Goal: Task Accomplishment & Management: Complete application form

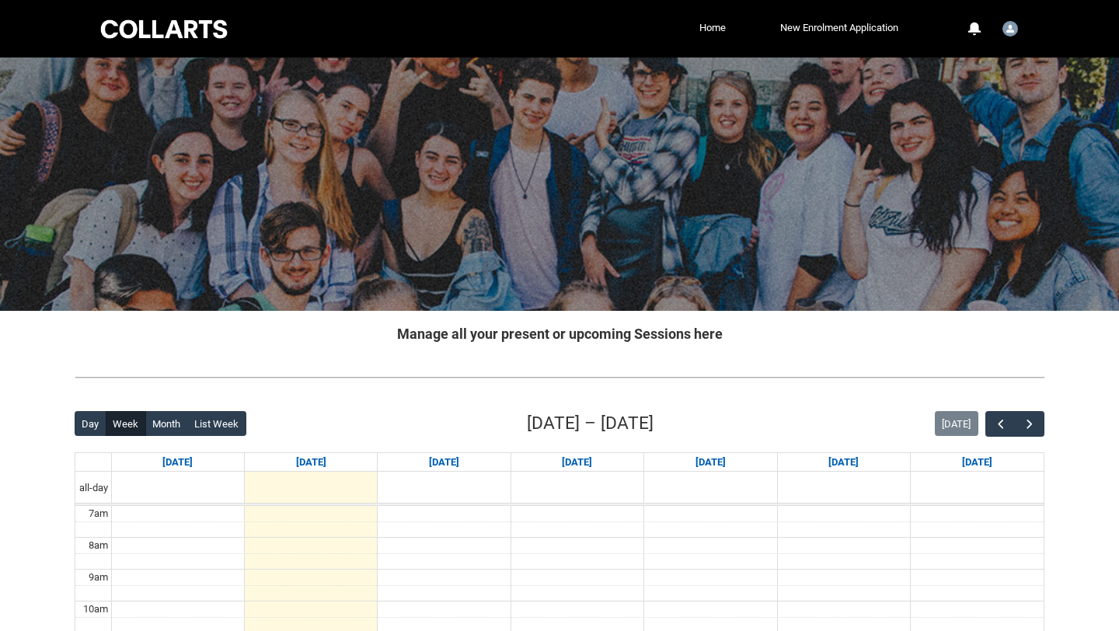
scroll to position [447, 0]
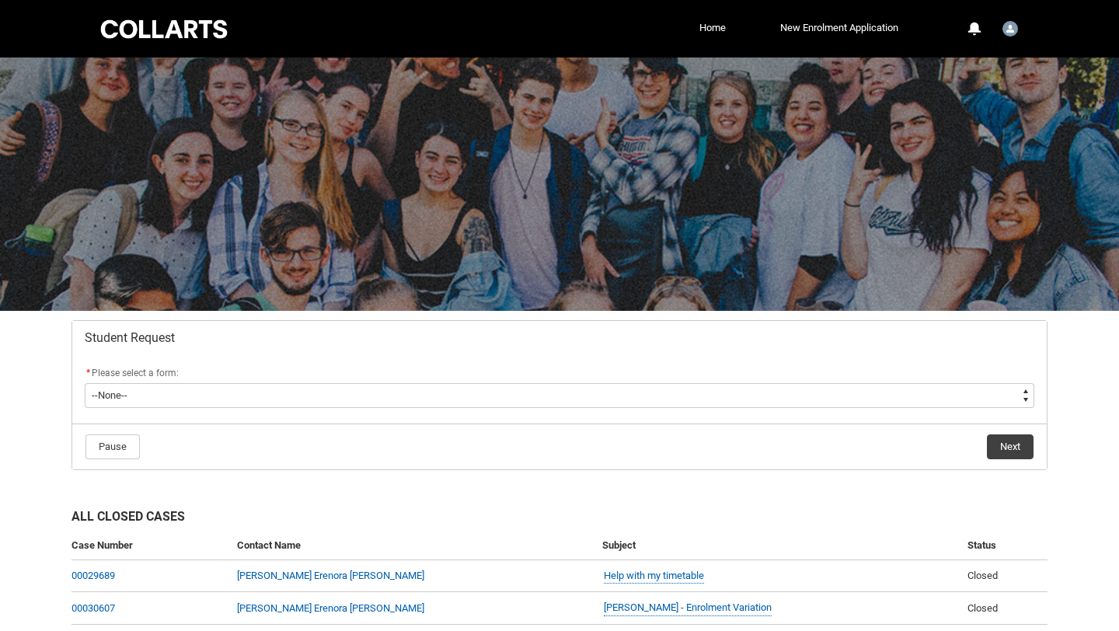
scroll to position [159, 0]
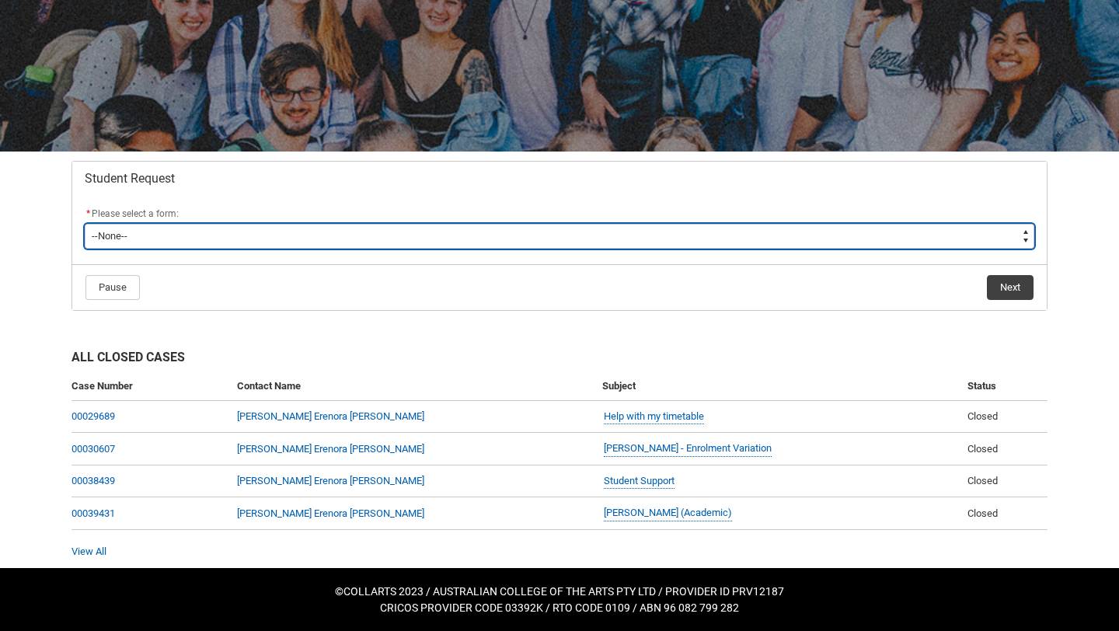
click at [359, 234] on select "--None-- Academic Transcript Application to Appeal Assignment Extension Change …" at bounding box center [559, 236] width 949 height 25
click at [360, 229] on select "--None-- Academic Transcript Application to Appeal Assignment Extension Change …" at bounding box center [559, 236] width 949 height 25
type lightning-select "Enrolment_Variation_Choice"
select select "Enrolment_Variation_Choice"
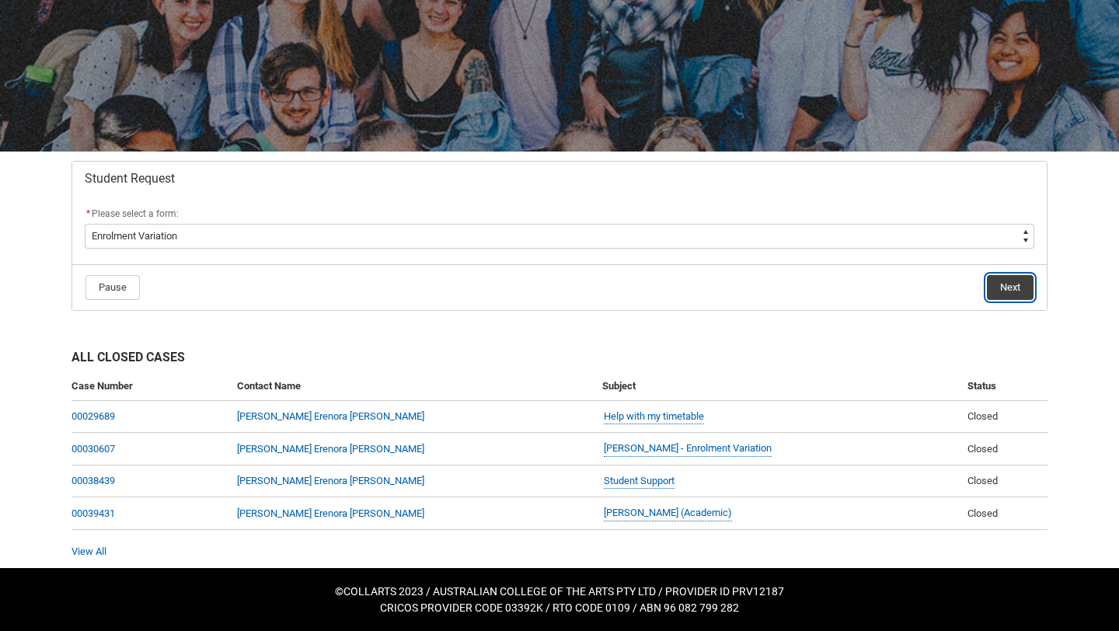
click at [1011, 295] on button "Next" at bounding box center [1010, 287] width 47 height 25
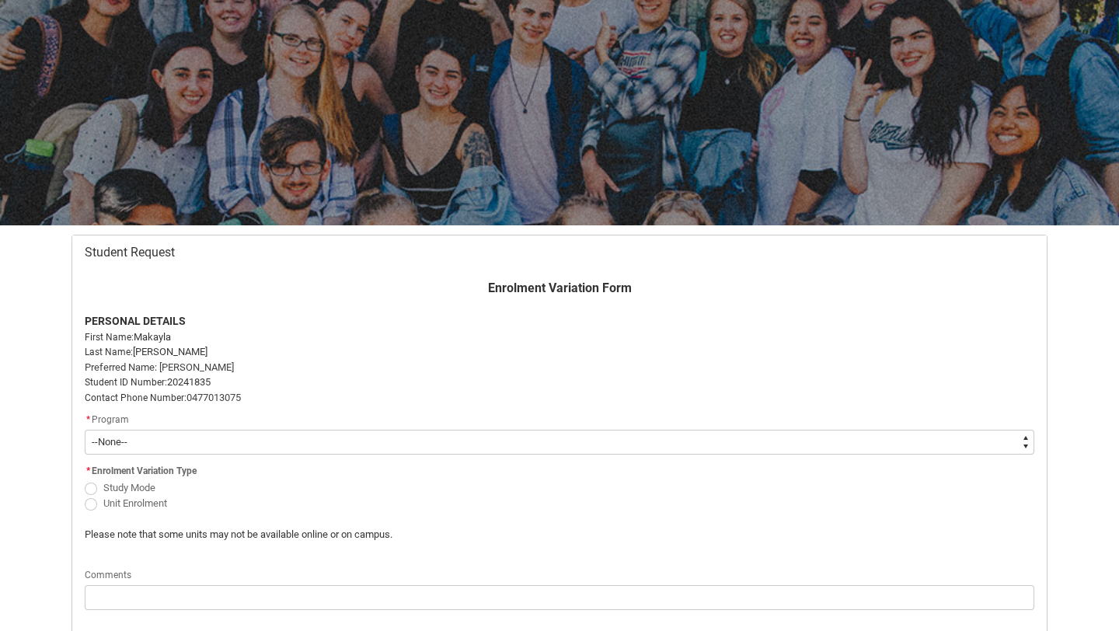
scroll to position [165, 0]
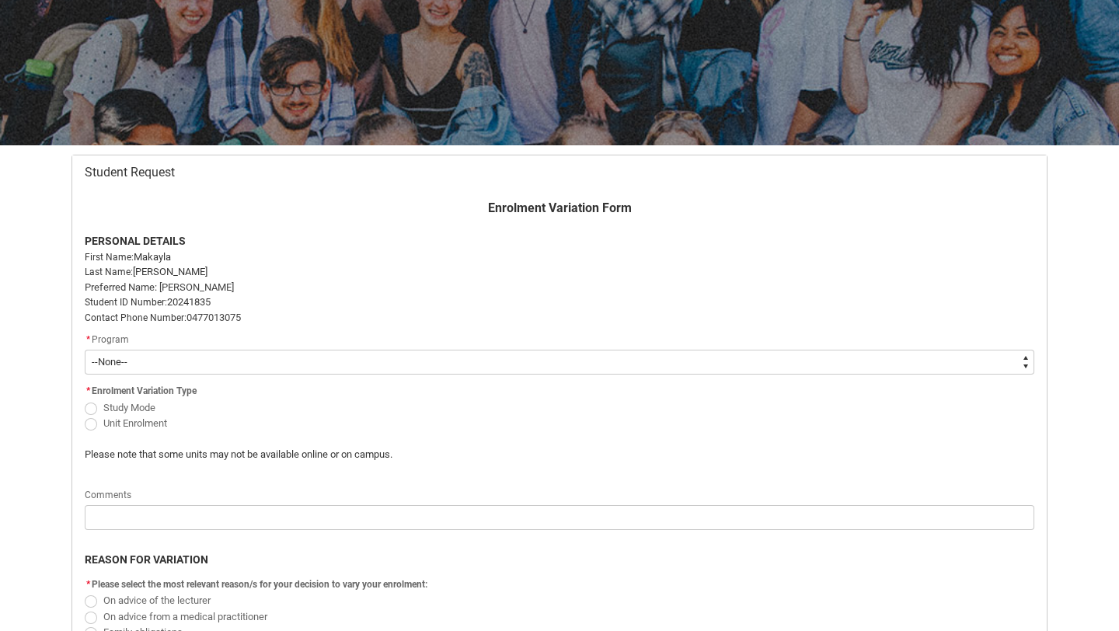
click at [647, 369] on select "--None-- Bachelor of Fashion Marketing (Branding and Communications) V1" at bounding box center [559, 362] width 949 height 25
type lightning-select "recordPicklist_ProgramEnrollment.a0jOZ000003IoUUYA0"
select select "recordPicklist_ProgramEnrollment.a0jOZ000003IoUUYA0"
click at [146, 410] on span "Study Mode" at bounding box center [129, 408] width 52 height 12
click at [85, 399] on input "Study Mode" at bounding box center [84, 399] width 1 height 1
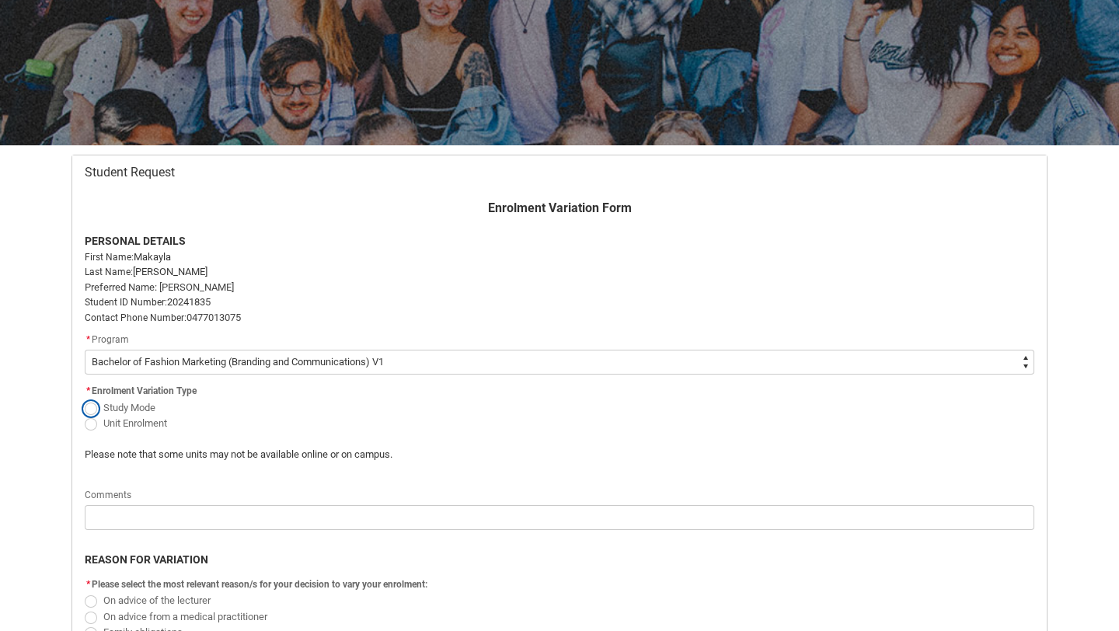
radio input "true"
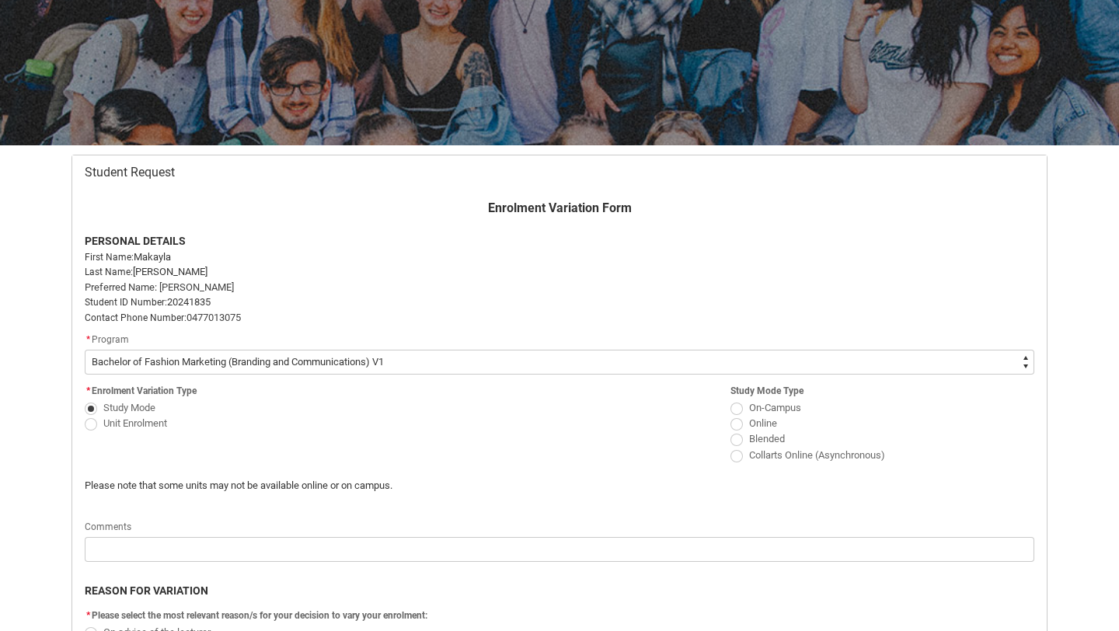
click at [142, 423] on span "Unit Enrolment" at bounding box center [135, 423] width 64 height 12
click at [85, 415] on input "Unit Enrolment" at bounding box center [84, 414] width 1 height 1
radio input "true"
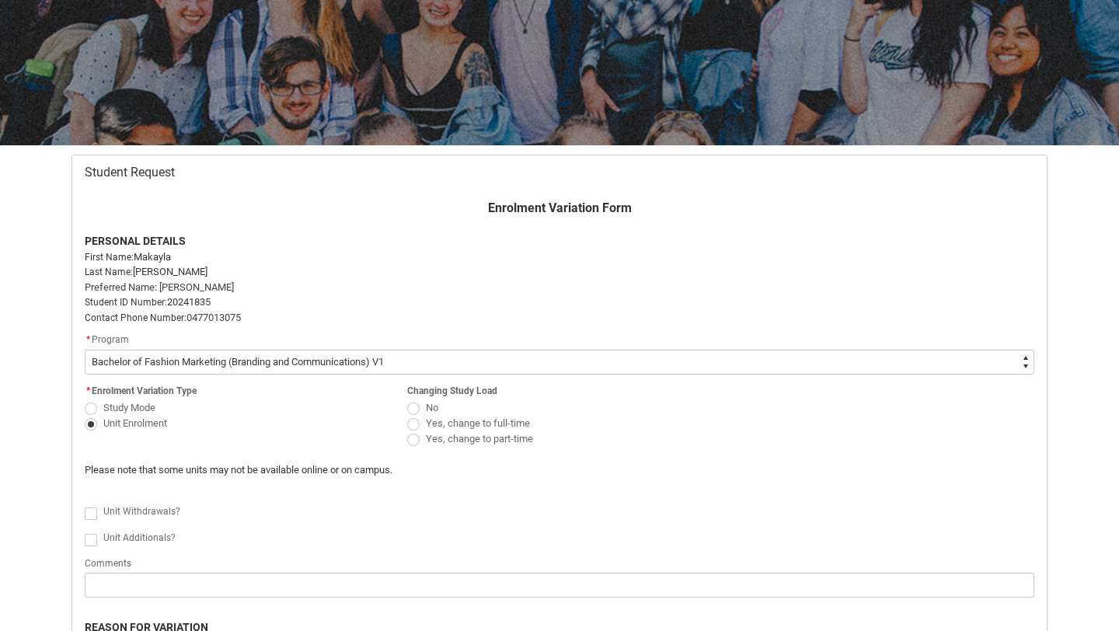
click at [413, 425] on span "Redu_Student_Request flow" at bounding box center [413, 424] width 12 height 12
click at [407, 415] on input "Yes, change to full-time" at bounding box center [406, 414] width 1 height 1
radio input "true"
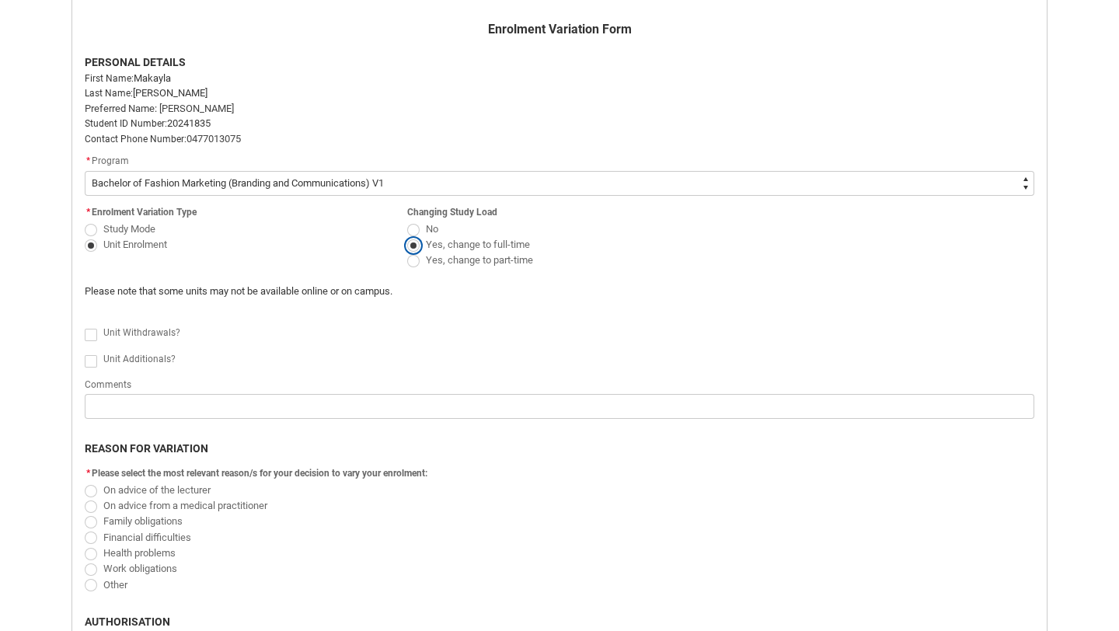
scroll to position [350, 0]
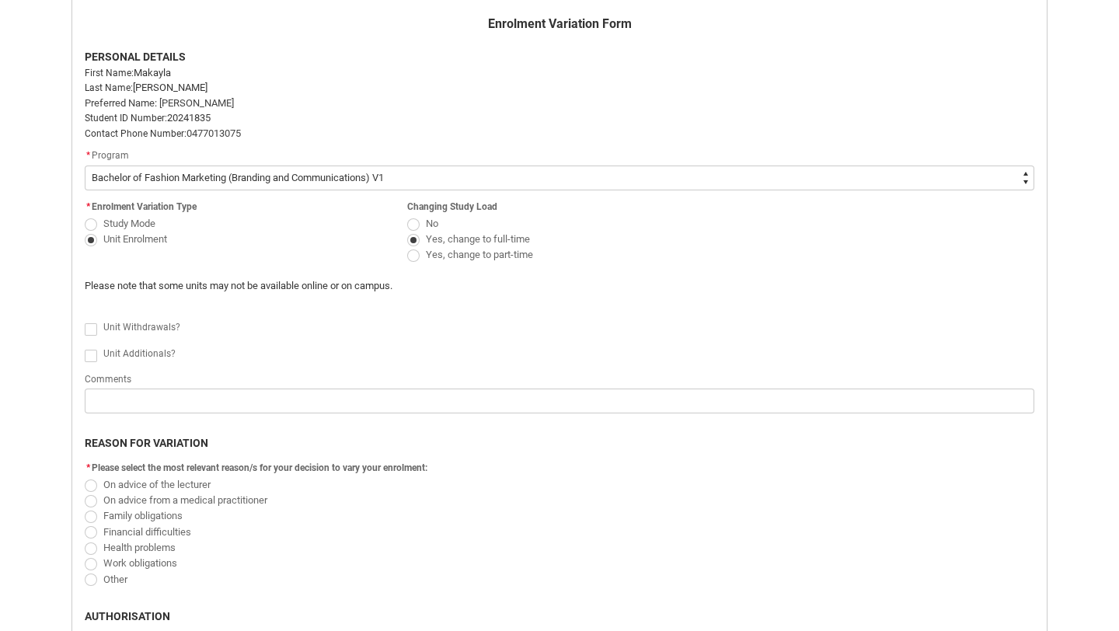
click at [203, 372] on div "Comments" at bounding box center [559, 379] width 949 height 19
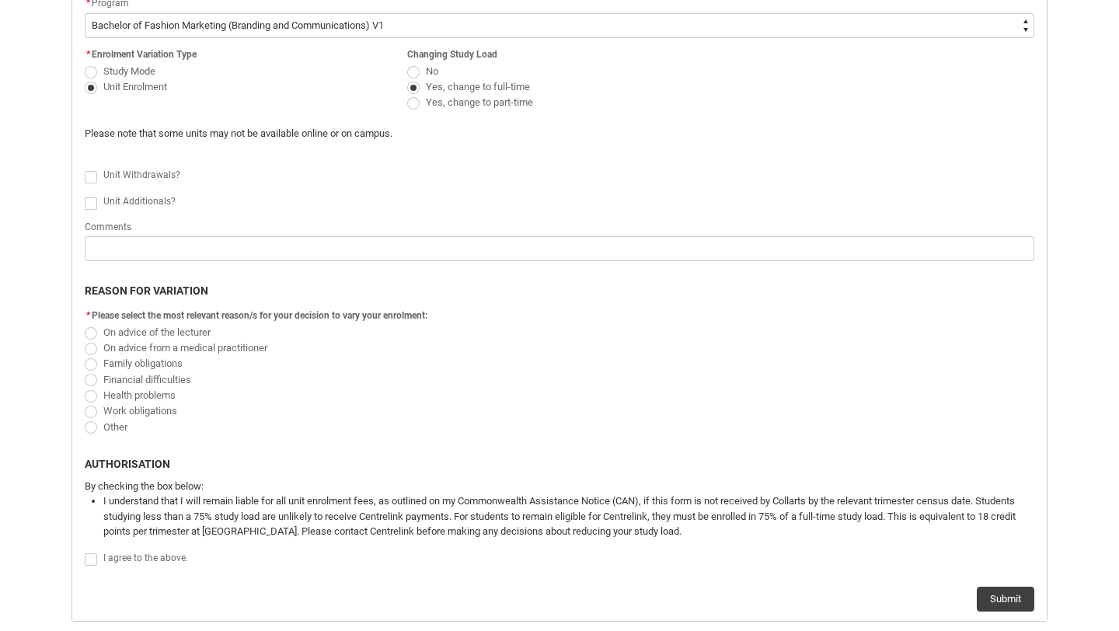
scroll to position [503, 0]
click at [89, 424] on span "Redu_Student_Request flow" at bounding box center [91, 426] width 12 height 12
click at [85, 418] on input "Other" at bounding box center [84, 417] width 1 height 1
radio input "true"
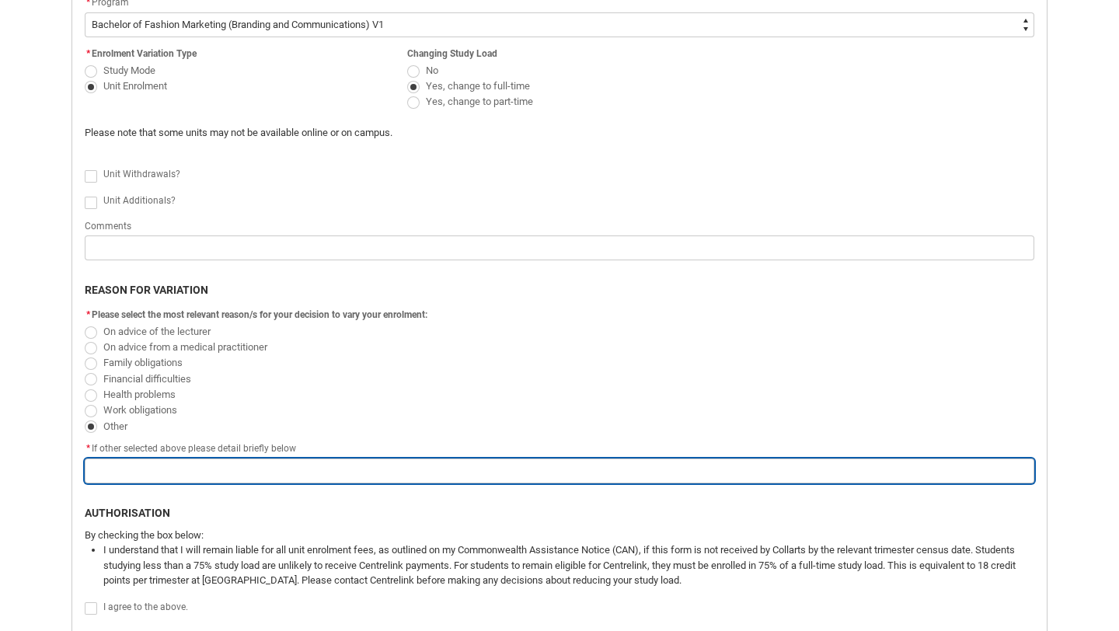
click at [107, 472] on input "Redu_Student_Request flow" at bounding box center [559, 470] width 949 height 25
type lightning-primitive-input-simple "C"
type input "C"
type lightning-primitive-input-simple "Ch"
type input "Ch"
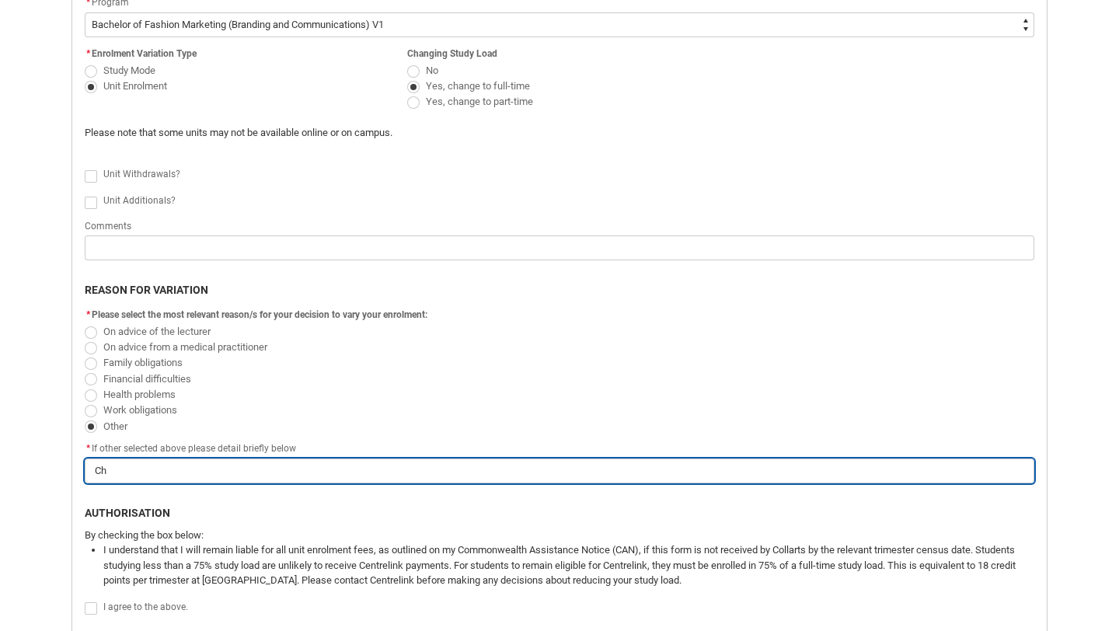
type lightning-primitive-input-simple "Cha"
type input "Cha"
type lightning-primitive-input-simple "Chan"
type input "Chan"
type lightning-primitive-input-simple "Chang"
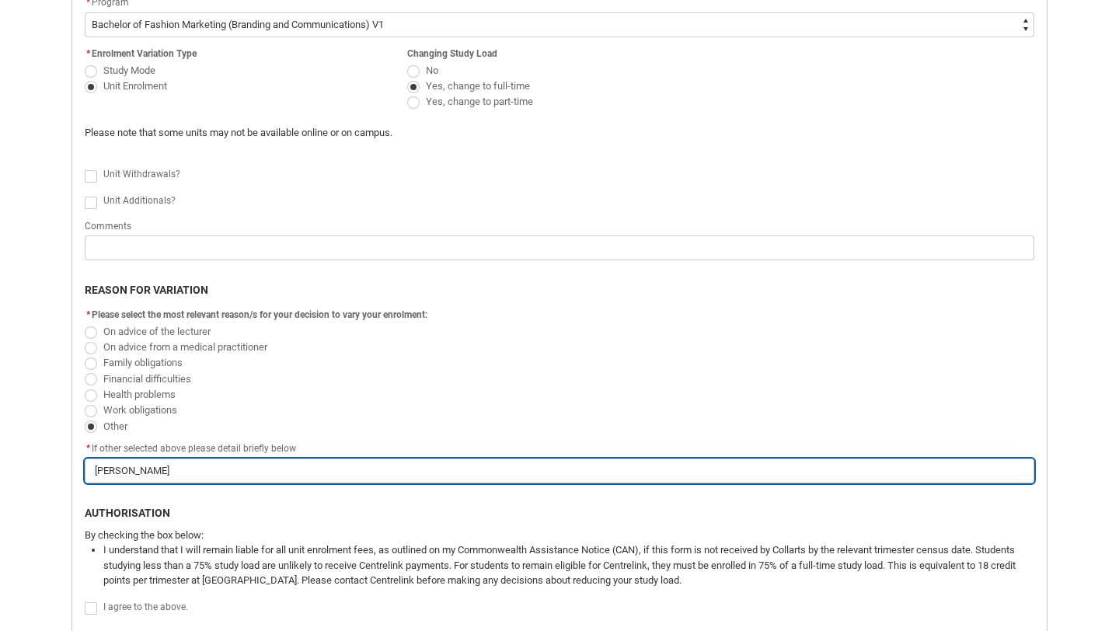
type input "Chang"
type lightning-primitive-input-simple "Changi"
type input "Changi"
type lightning-primitive-input-simple "Changin"
type input "Changin"
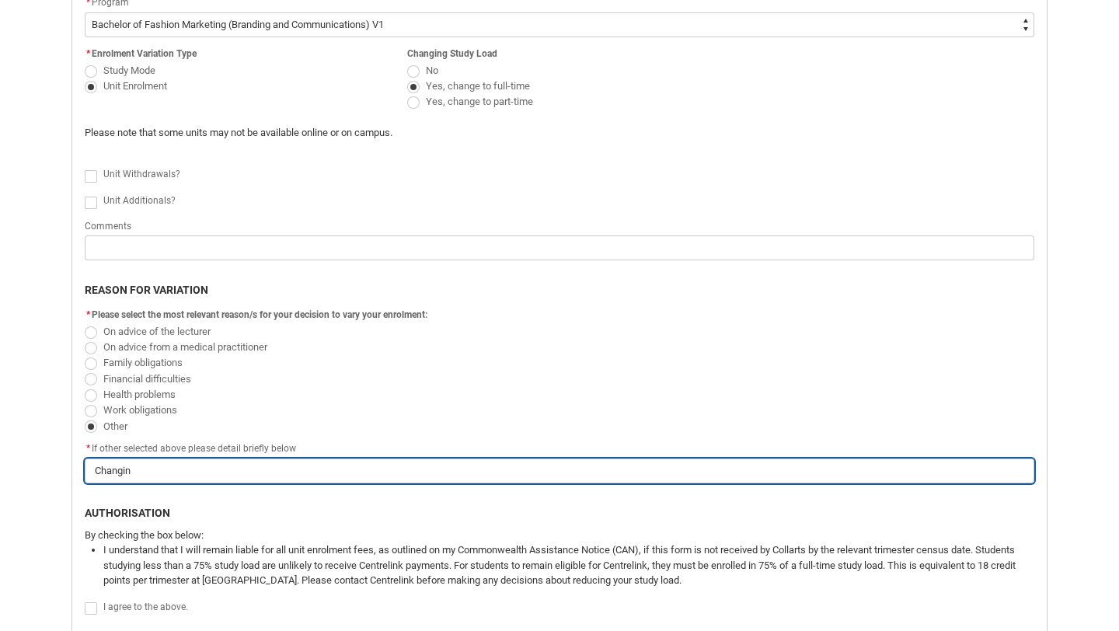
type lightning-primitive-input-simple "Changing"
type input "Changing"
type lightning-primitive-input-simple "Changing"
type input "Changing"
type lightning-primitive-input-simple "Changing f"
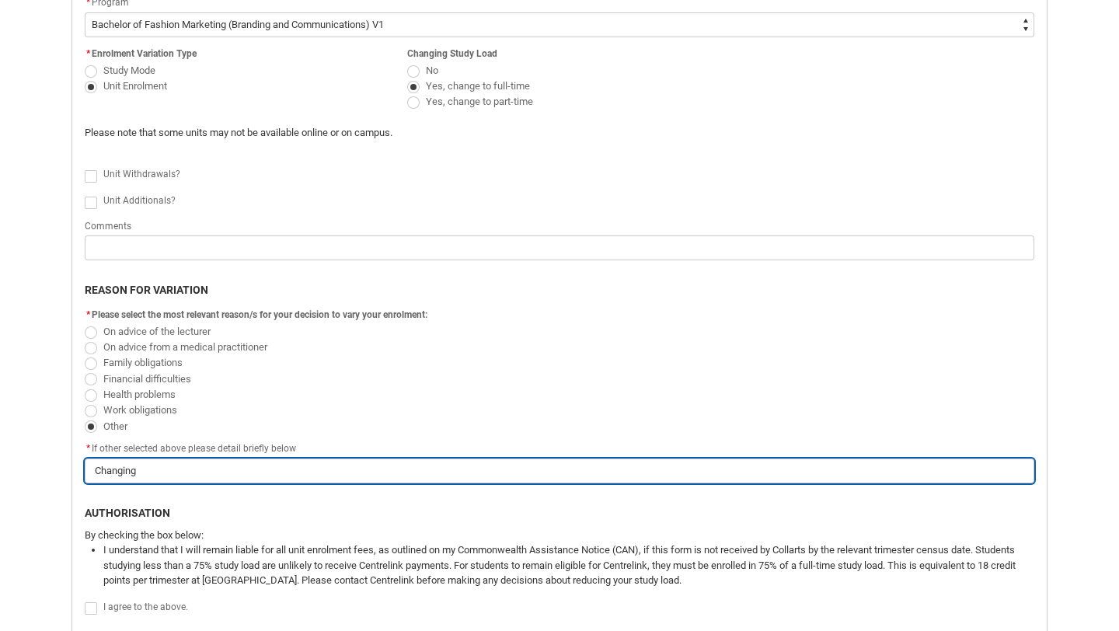
type input "Changing f"
type lightning-primitive-input-simple "Changing fr"
type input "Changing fr"
type lightning-primitive-input-simple "Changing fro"
type input "Changing fro"
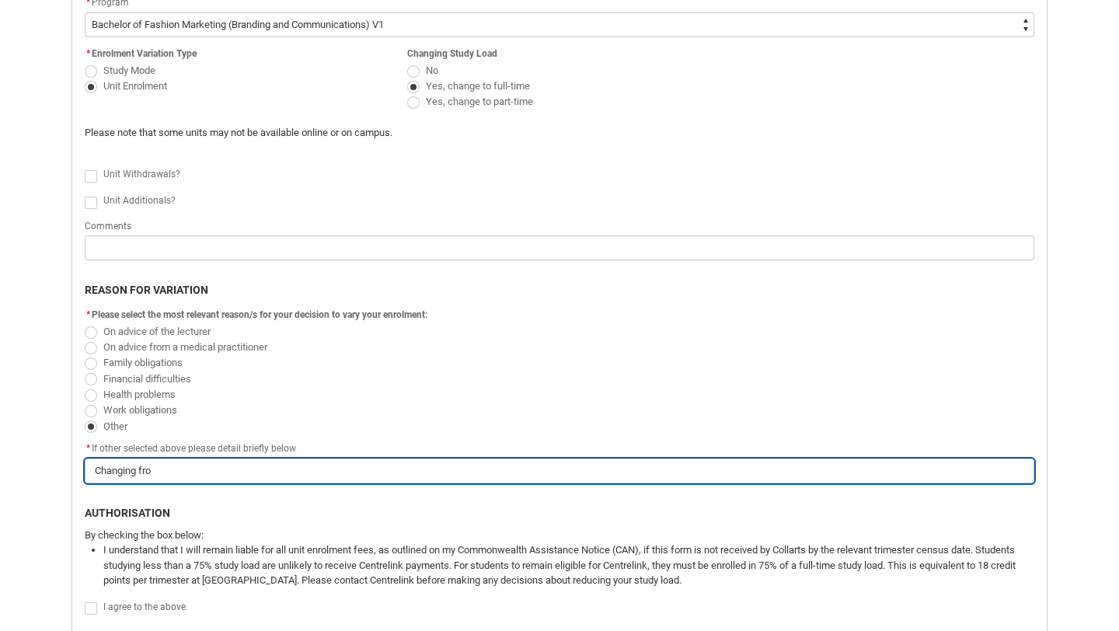
type lightning-primitive-input-simple "Changing from"
type input "Changing from"
type lightning-primitive-input-simple "Changing from"
type input "Changing from"
type lightning-primitive-input-simple "Changing from p"
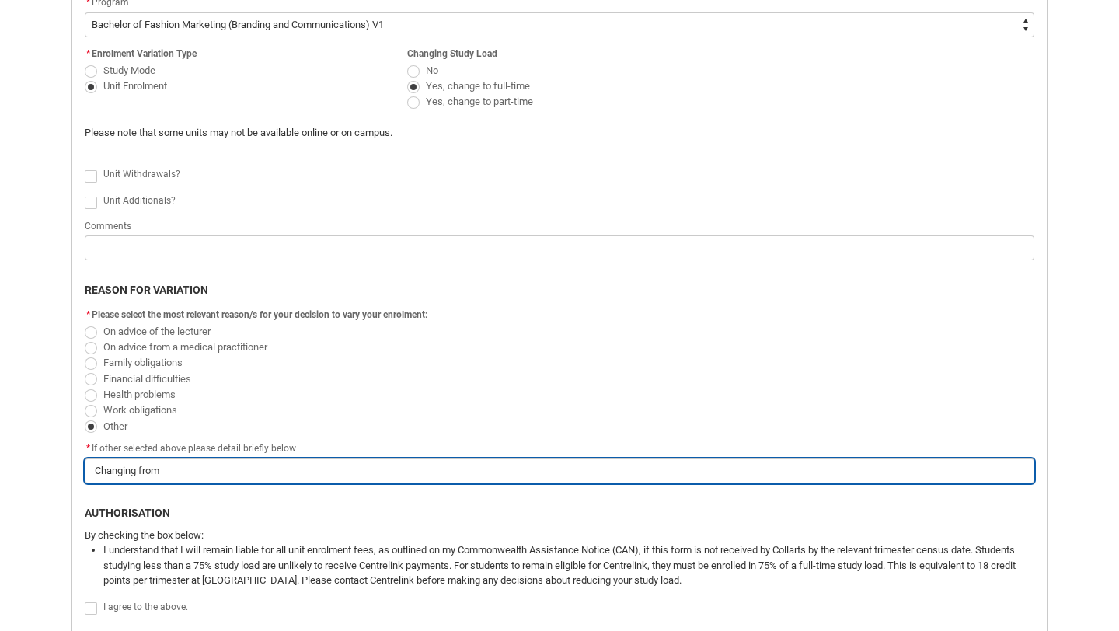
type input "Changing from p"
type lightning-primitive-input-simple "Changing from pa"
type input "Changing from pa"
type lightning-primitive-input-simple "Changing from pae"
type input "Changing from pae"
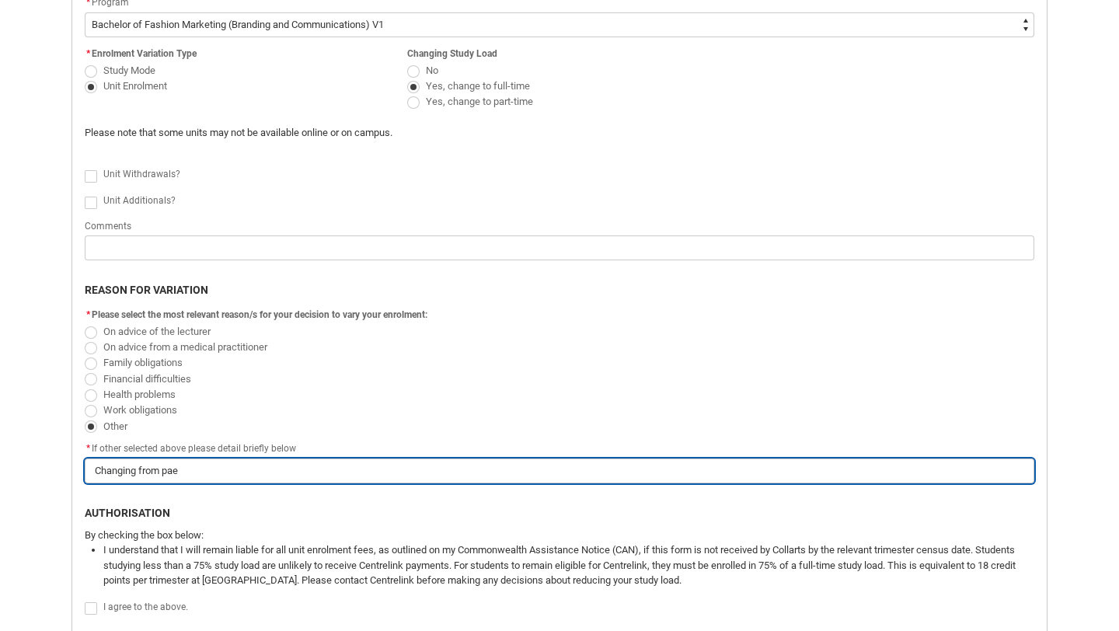
type lightning-primitive-input-simple "Changing from pa"
type input "Changing from pa"
type lightning-primitive-input-simple "Changing from par"
type input "Changing from par"
type lightning-primitive-input-simple "Changing from part"
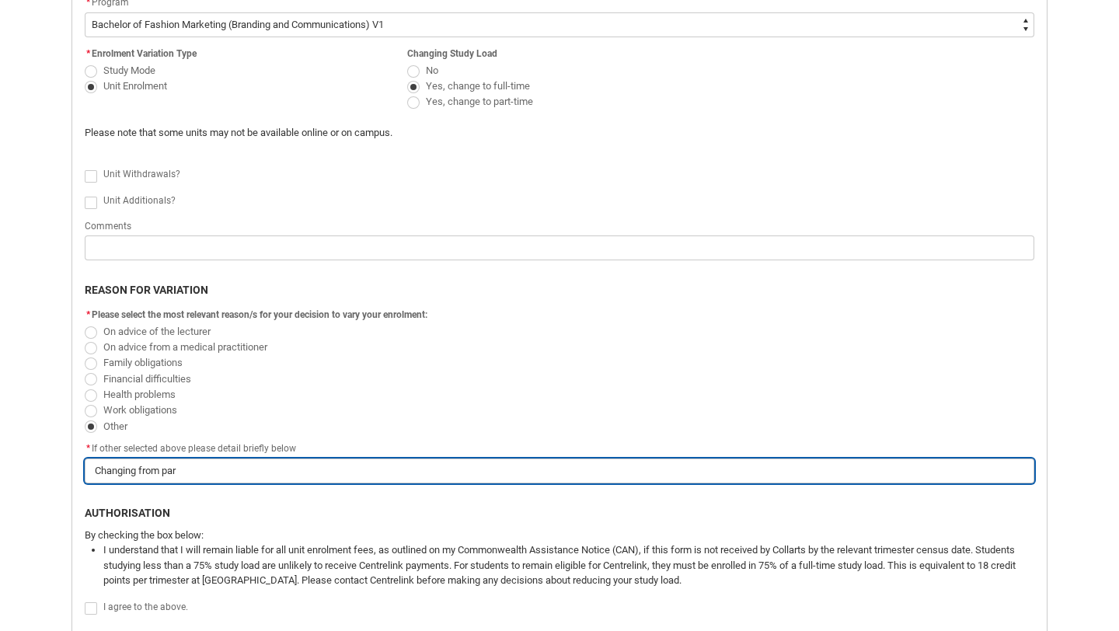
type input "Changing from part"
type lightning-primitive-input-simple "Changing from part-"
type input "Changing from part-"
type lightning-primitive-input-simple "Changing from part-t"
type input "Changing from part-t"
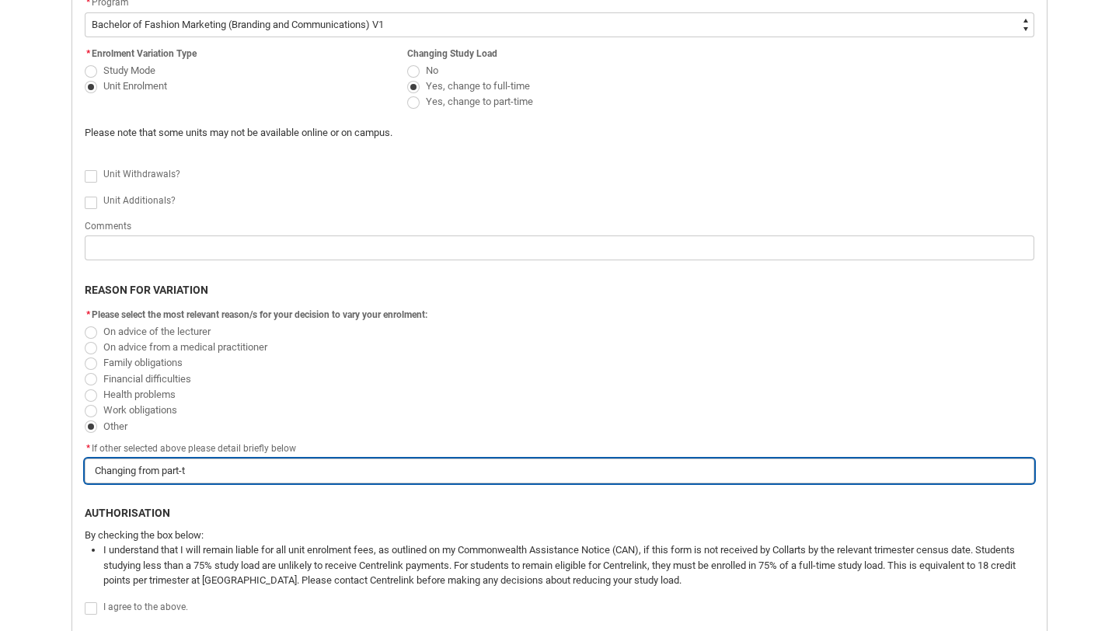
type lightning-primitive-input-simple "Changing from part-ti"
type input "Changing from part-ti"
type lightning-primitive-input-simple "Changing from part-tim"
type input "Changing from part-tim"
type lightning-primitive-input-simple "Changing from part-time"
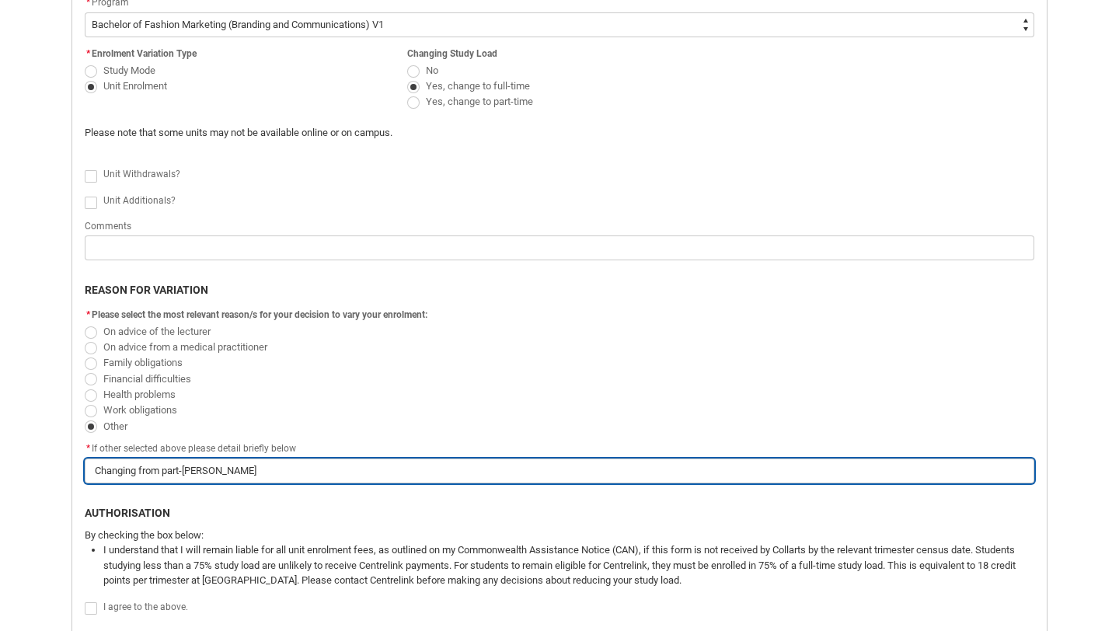
type input "Changing from part-time"
type lightning-primitive-input-simple "Changing from part-time,"
type input "Changing from part-time,"
type lightning-primitive-input-simple "Changing from part-time,"
type input "Changing from part-time,"
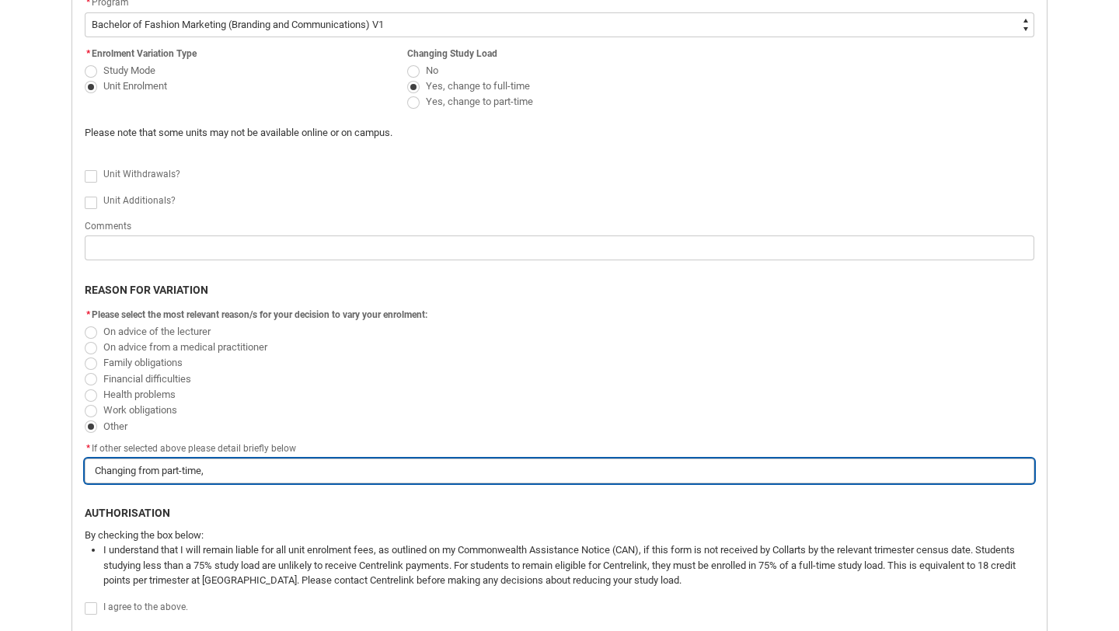
type lightning-primitive-input-simple "Changing from part-time, t"
type input "Changing from part-time, t"
type lightning-primitive-input-simple "Changing from part-time, to"
type input "Changing from part-time, to"
type lightning-primitive-input-simple "Changing from part-time, to"
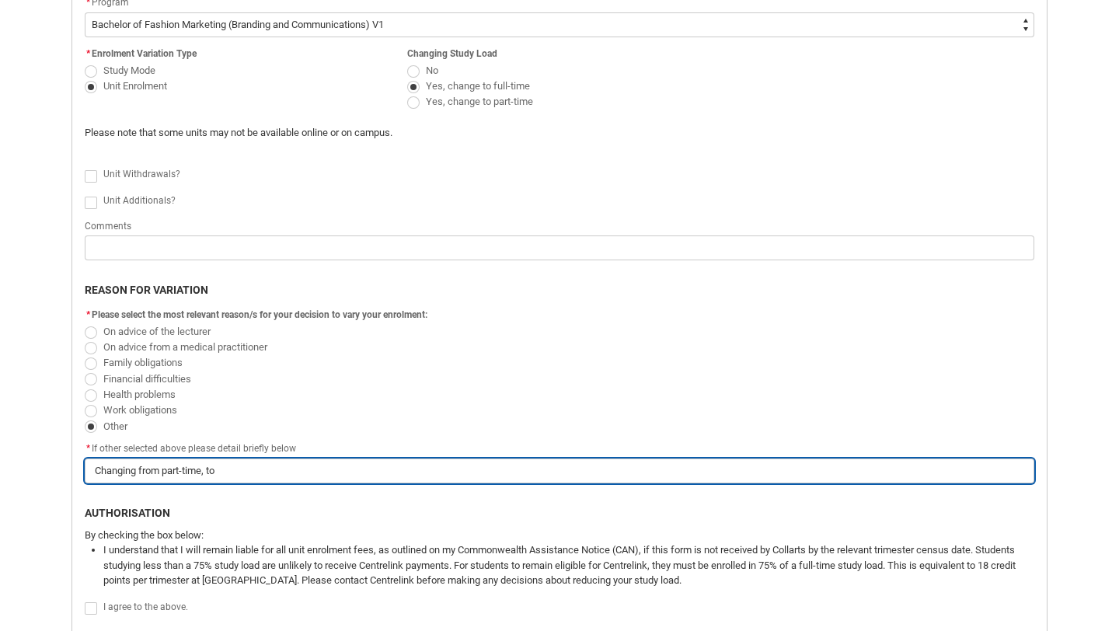
type input "Changing from part-time, to"
type lightning-primitive-input-simple "Changing from part-time, to f"
type input "Changing from part-time, to f"
type lightning-primitive-input-simple "Changing from part-time, to fu"
type input "Changing from part-time, to fu"
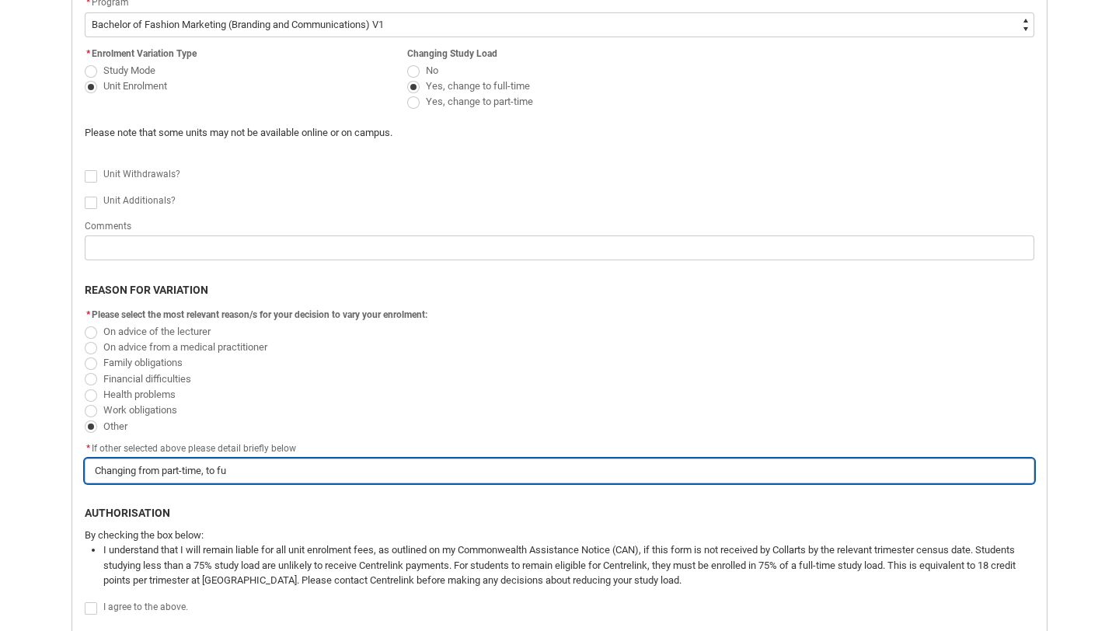
type lightning-primitive-input-simple "Changing from part-time, to ful"
type input "Changing from part-time, to ful"
type lightning-primitive-input-simple "Changing from part-time, to full"
type input "Changing from part-time, to full"
type lightning-primitive-input-simple "Changing from part-time, to fullt"
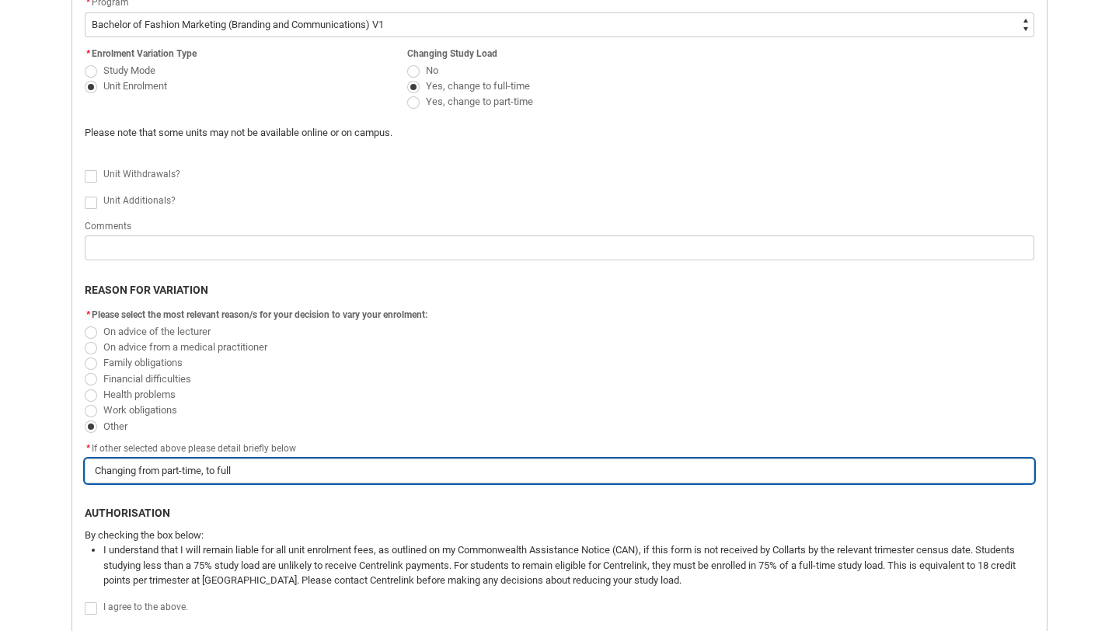
type input "Changing from part-time, to fullt"
type lightning-primitive-input-simple "Changing from part-time, to fullti"
type input "Changing from part-time, to fullti"
type lightning-primitive-input-simple "Changing from part-time, to fulltim"
type input "Changing from part-time, to fulltim"
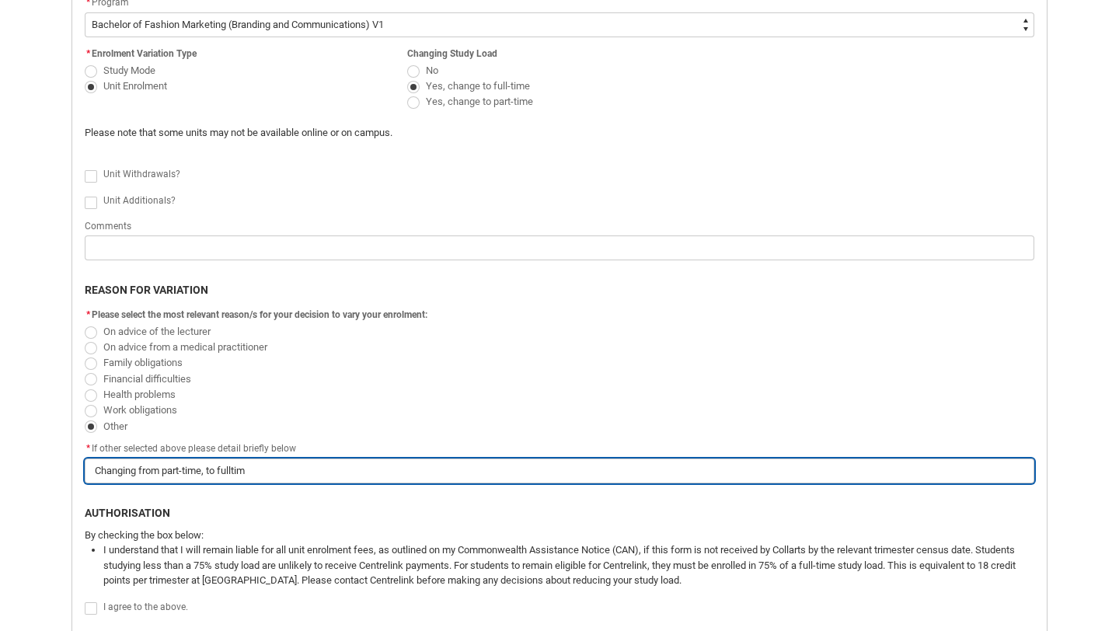
type lightning-primitive-input-simple "Changing from part-time, to fulltime"
type input "Changing from part-time, to fulltime"
click at [234, 469] on input "Changing from part-time, to fulltime" at bounding box center [559, 470] width 949 height 25
type lightning-primitive-input-simple "Changing from part-time, to full-time"
type input "Changing from part-time, to full-time"
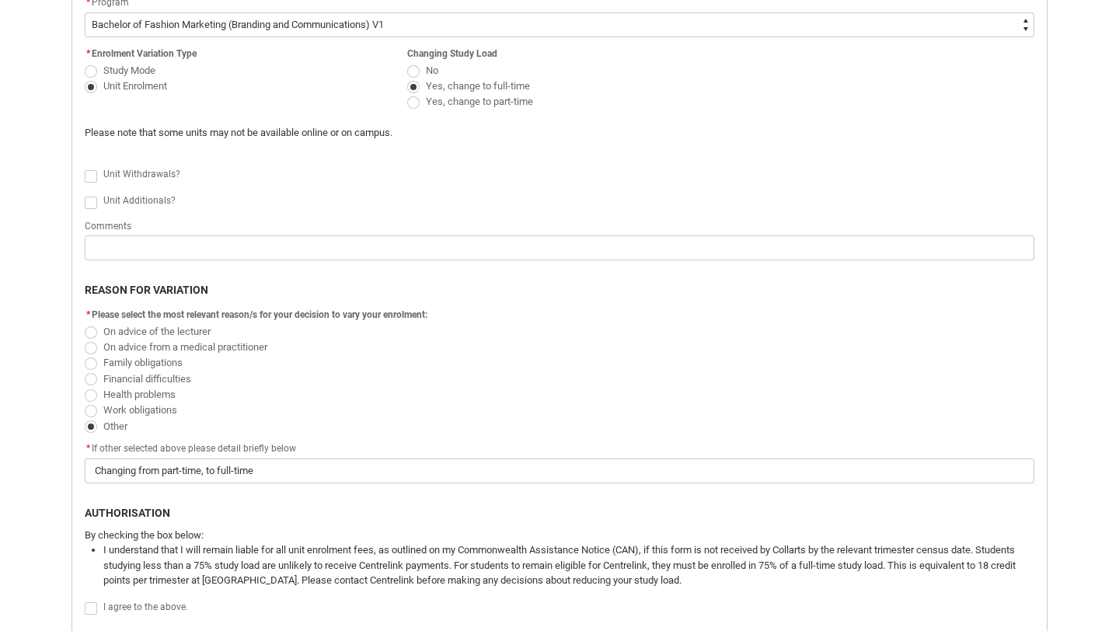
click at [263, 486] on flowruntime-screen-field "* If other selected above please detail briefly below Changing from part-time, …" at bounding box center [559, 465] width 968 height 50
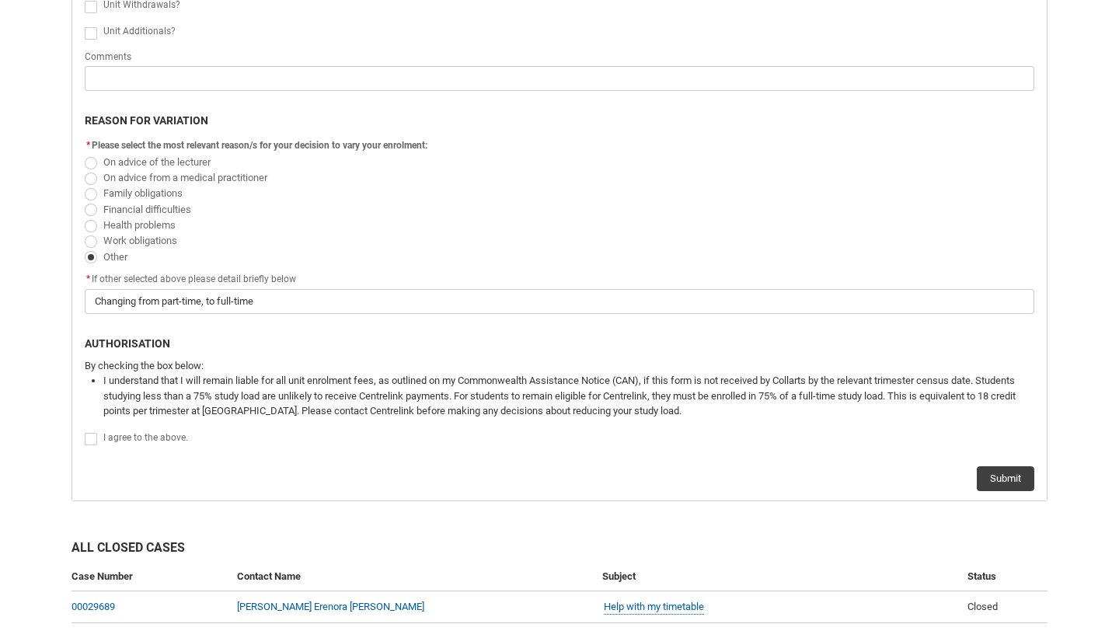
scroll to position [678, 0]
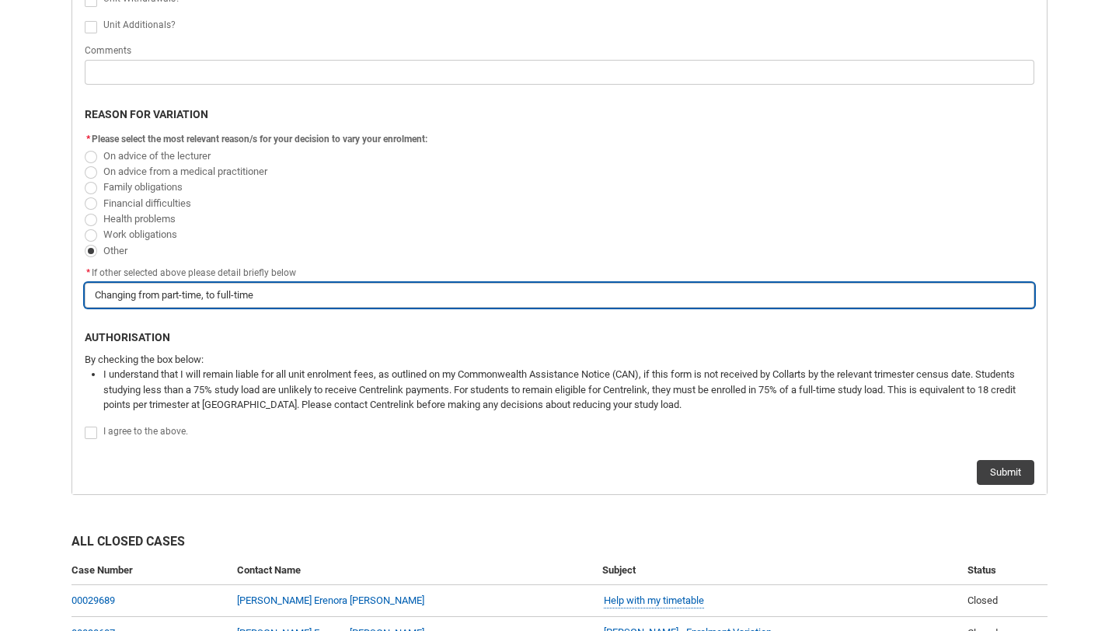
click at [208, 301] on input "Changing from part-time, to full-time" at bounding box center [559, 295] width 949 height 25
type lightning-primitive-input-simple "Changing from part-time,to full-time"
type input "Changing from part-time,to full-time"
type lightning-primitive-input-simple "Changing from part-timeto full-time"
type input "Changing from part-timeto full-time"
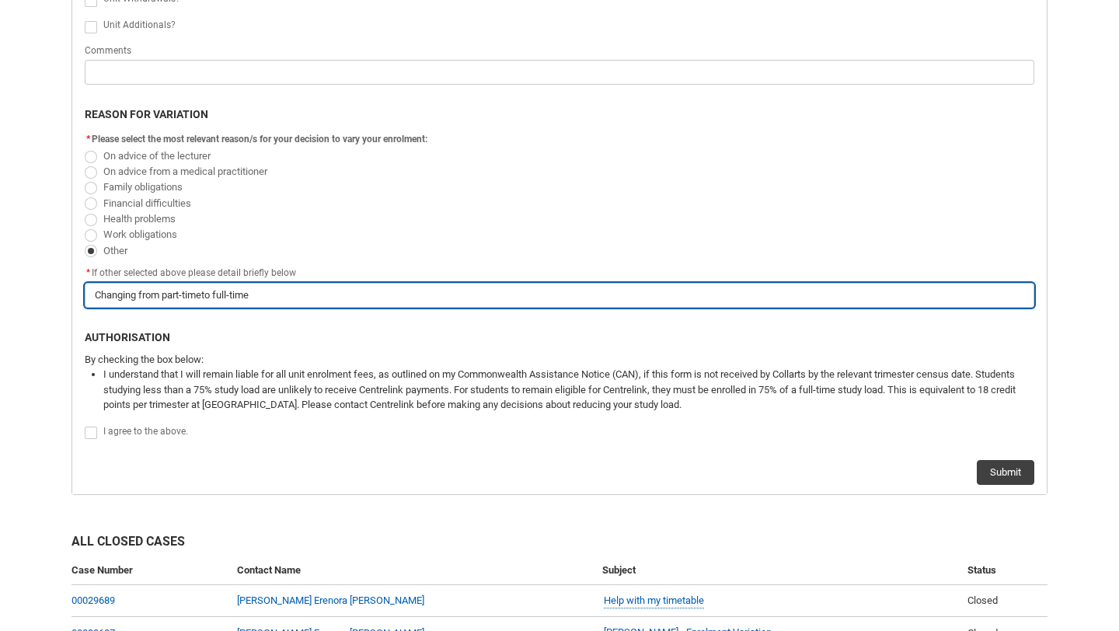
type lightning-primitive-input-simple "Changing from part-time to full-time"
type input "Changing from part-time to full-time"
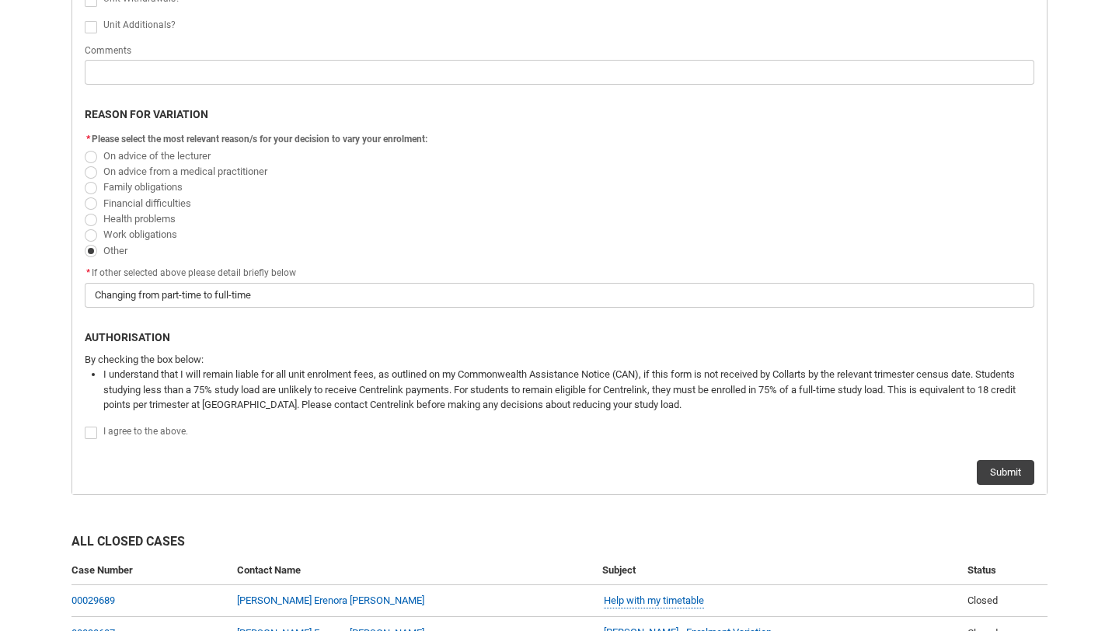
click at [89, 431] on span "Redu_Student_Request flow" at bounding box center [91, 433] width 12 height 12
click at [85, 425] on input "Redu_Student_Request flow" at bounding box center [84, 424] width 1 height 1
type lightning-input "true"
checkbox input "true"
click at [108, 484] on div "Submit" at bounding box center [559, 465] width 949 height 37
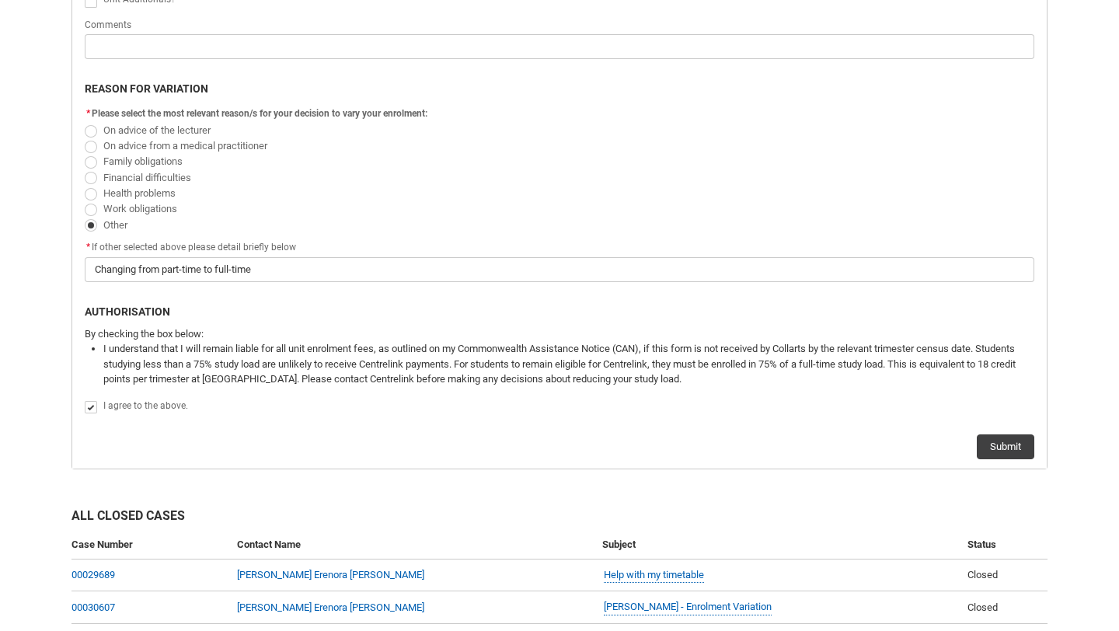
scroll to position [705, 0]
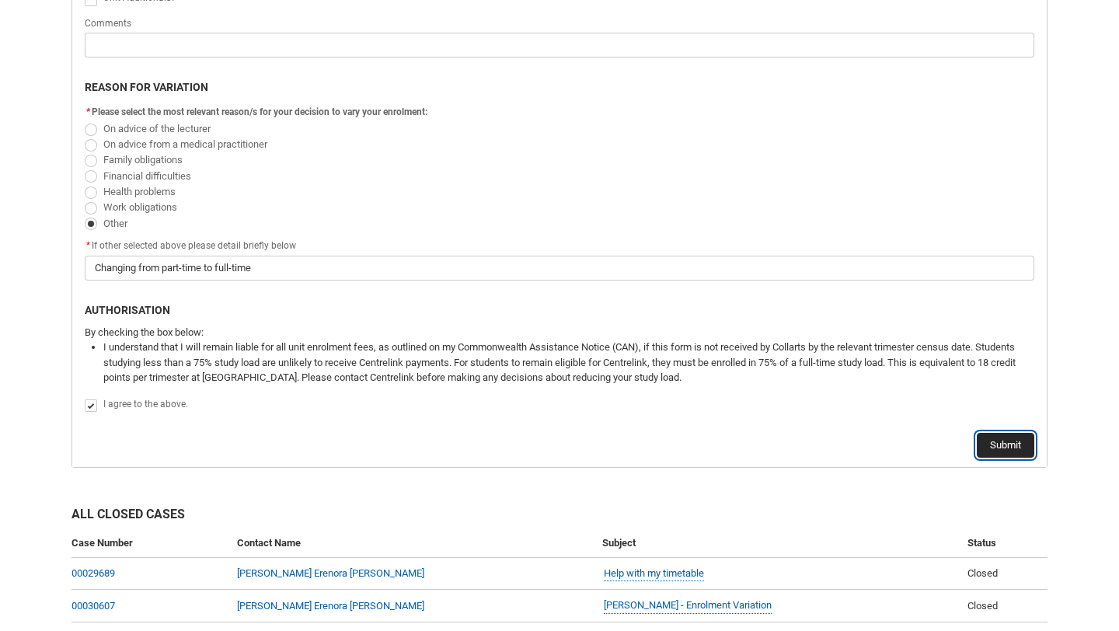
click at [1003, 448] on button "Submit" at bounding box center [1005, 445] width 57 height 25
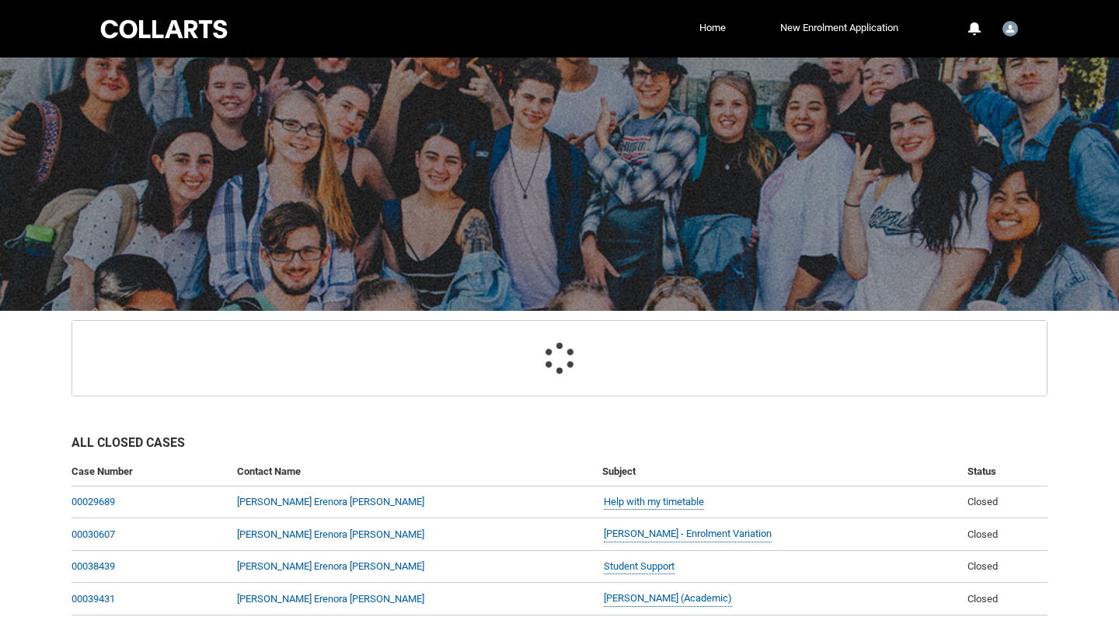
scroll to position [131, 0]
